Goal: Check status: Check status

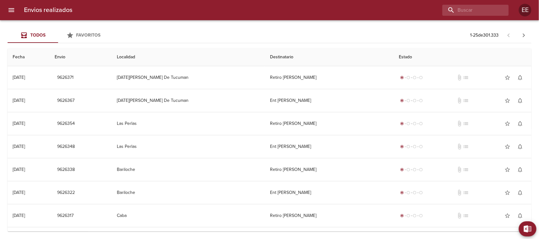
click at [458, 17] on div "Envios realizados EE" at bounding box center [269, 10] width 539 height 20
drag, startPoint x: 458, startPoint y: 8, endPoint x: 459, endPoint y: 14, distance: 5.9
click at [458, 10] on input "buscar" at bounding box center [457, 10] width 81 height 11
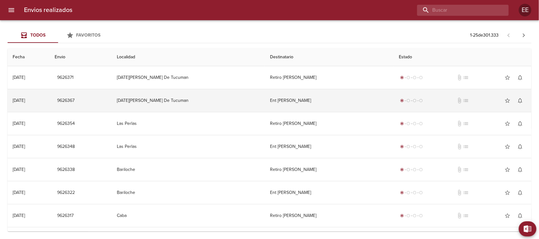
paste input "[PERSON_NAME]"
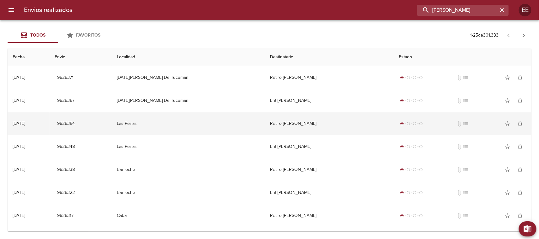
type input "[PERSON_NAME]"
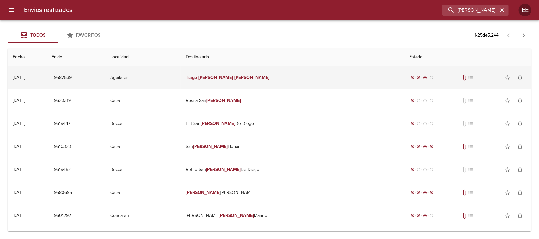
click at [181, 82] on td "Aguilares" at bounding box center [142, 77] width 75 height 23
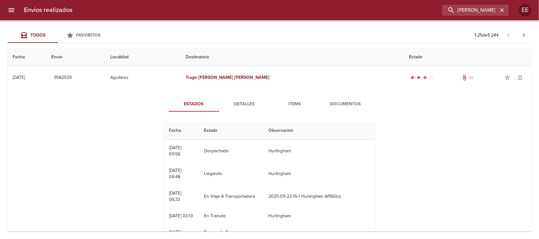
click at [249, 100] on span "Detalles" at bounding box center [244, 104] width 43 height 8
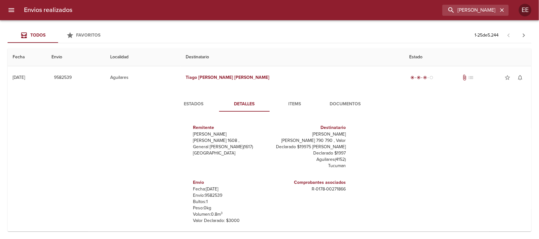
drag, startPoint x: 265, startPoint y: 110, endPoint x: 226, endPoint y: 143, distance: 51.5
click at [238, 141] on div "Estados Detalles Items Documentos Remitente [PERSON_NAME] [PERSON_NAME] 1608 , …" at bounding box center [269, 170] width 513 height 162
click at [195, 100] on span "Estados" at bounding box center [193, 104] width 43 height 8
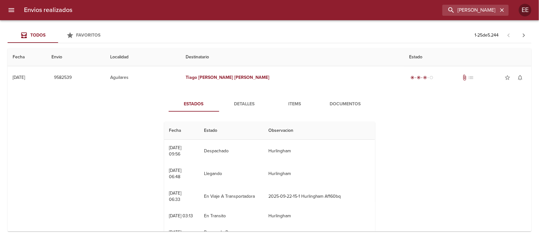
click at [14, 173] on div "Estados Detalles Items Documentos Fecha Estado Observacion 23/09 [DATE] 09:56 D…" at bounding box center [269, 170] width 513 height 162
click at [245, 104] on span "Detalles" at bounding box center [244, 104] width 43 height 8
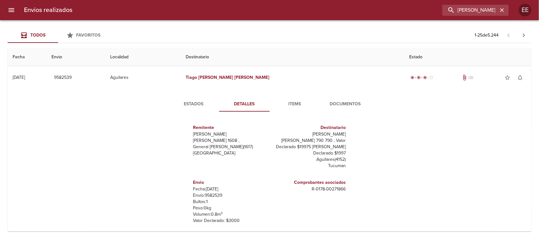
click at [207, 194] on p "Envío: 9582539" at bounding box center [230, 196] width 74 height 6
copy p "9582539"
